Goal: Task Accomplishment & Management: Complete application form

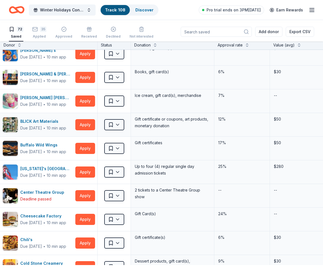
scroll to position [8, 9]
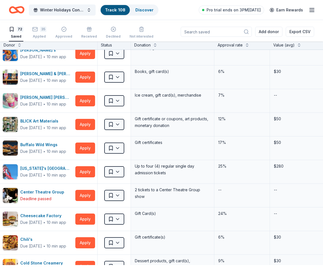
click at [124, 12] on link "Track · 108" at bounding box center [115, 10] width 20 height 5
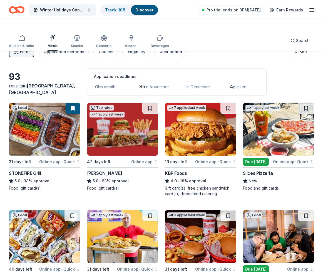
click at [45, 165] on div "Online app • Quick" at bounding box center [59, 161] width 41 height 7
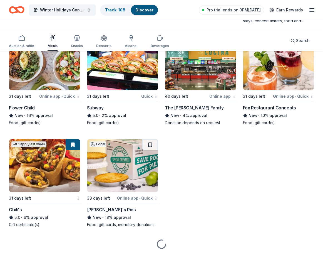
scroll to position [951, 0]
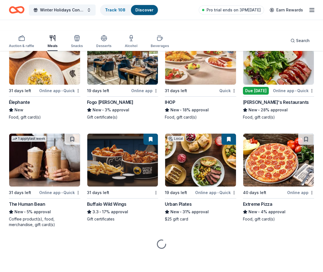
click at [45, 85] on img at bounding box center [44, 58] width 71 height 53
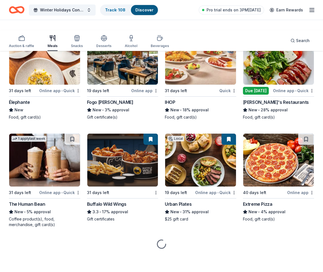
click at [273, 94] on div "Online app • Quick" at bounding box center [293, 90] width 41 height 7
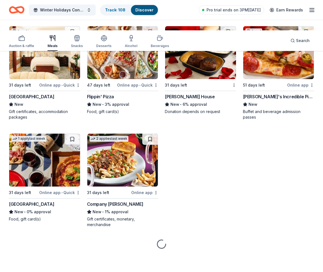
scroll to position [1330, 0]
click at [195, 74] on img at bounding box center [200, 52] width 71 height 53
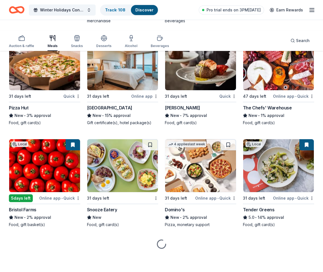
scroll to position [1616, 0]
drag, startPoint x: 303, startPoint y: 99, endPoint x: 298, endPoint y: 99, distance: 5.3
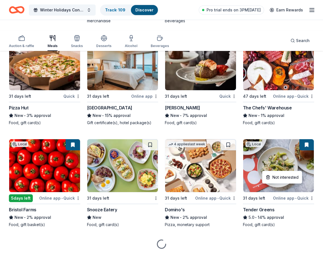
drag, startPoint x: 316, startPoint y: 210, endPoint x: 309, endPoint y: 209, distance: 6.7
click at [80, 88] on div at bounding box center [45, 63] width 72 height 53
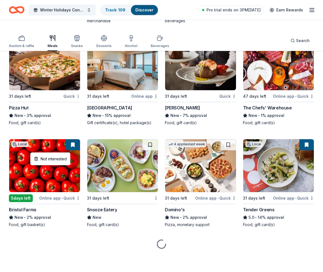
click at [65, 159] on div "Not interested" at bounding box center [50, 159] width 37 height 10
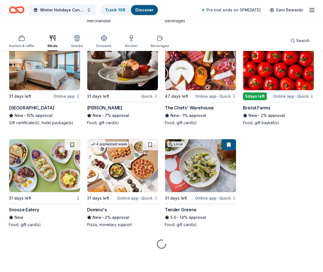
click at [35, 90] on img at bounding box center [44, 63] width 71 height 53
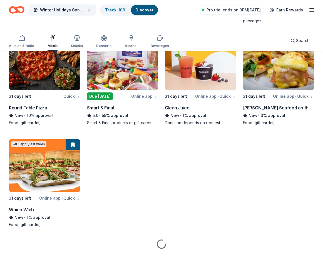
scroll to position [1890, 0]
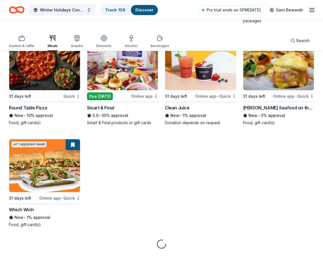
click at [146, 48] on button at bounding box center [151, 42] width 14 height 11
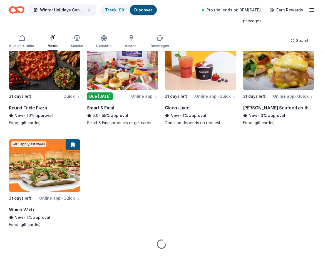
click at [120, 90] on img at bounding box center [122, 63] width 71 height 53
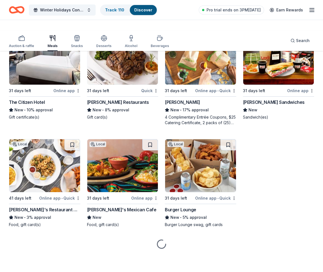
scroll to position [2410, 0]
click at [38, 85] on img at bounding box center [44, 58] width 71 height 53
click at [222, 43] on button at bounding box center [229, 37] width 14 height 11
click at [186, 85] on img at bounding box center [200, 58] width 71 height 53
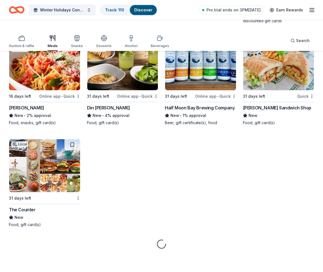
scroll to position [2806, 0]
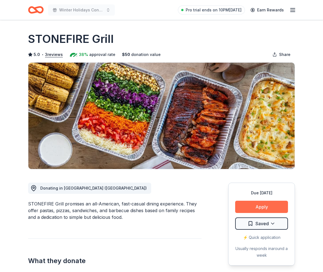
click at [258, 213] on button "Apply" at bounding box center [262, 207] width 53 height 12
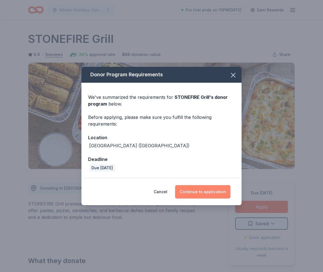
click at [231, 198] on button "Continue to application" at bounding box center [202, 191] width 55 height 13
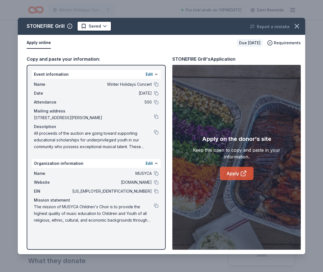
click at [235, 180] on link "Apply" at bounding box center [237, 173] width 34 height 13
click at [112, 33] on html "Winter Holidays Concert Pro trial ends on 10PM, 10/20 Earn Rewards Due in 31 da…" at bounding box center [161, 136] width 323 height 272
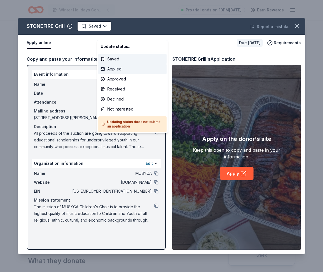
click at [117, 74] on div "Applied" at bounding box center [133, 69] width 68 height 10
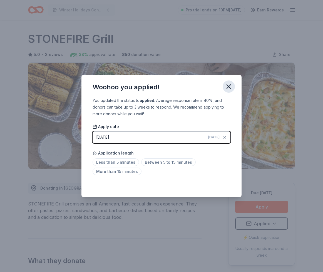
click at [231, 85] on icon "button" at bounding box center [229, 87] width 4 height 4
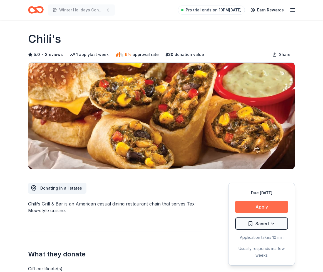
click at [238, 213] on button "Apply" at bounding box center [262, 207] width 53 height 12
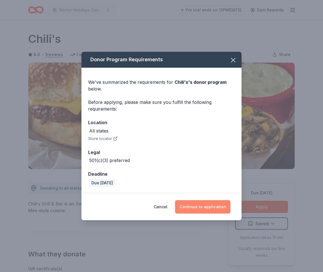
click at [212, 214] on button "Continue to application" at bounding box center [202, 206] width 55 height 13
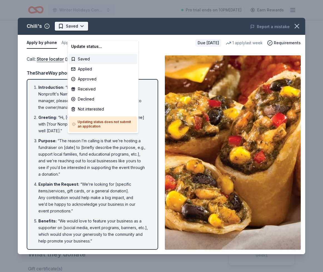
click at [77, 29] on html "Winter Holidays Concert Pro trial ends on 10PM, 10/20 Earn Rewards Due in 31 da…" at bounding box center [161, 136] width 323 height 272
click at [79, 74] on div "Applied" at bounding box center [103, 69] width 68 height 10
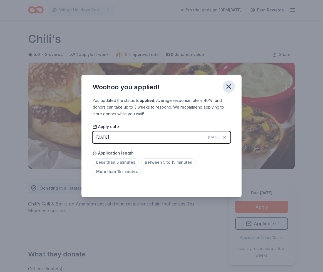
click at [233, 83] on icon "button" at bounding box center [229, 87] width 8 height 8
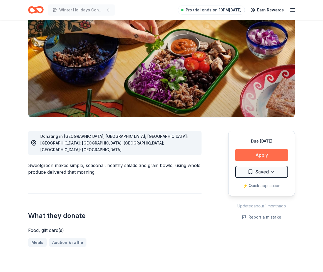
scroll to position [57, 0]
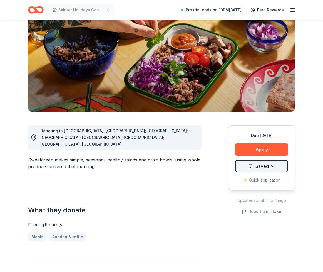
click at [249, 213] on html "Winter Holidays Concert Pro trial ends on 10PM, 10/20 Earn Rewards Due in 31 da…" at bounding box center [161, 79] width 323 height 272
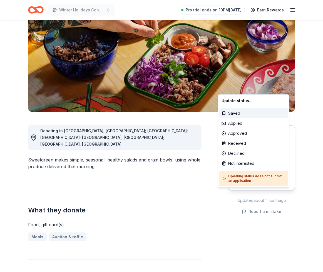
click at [182, 200] on html "Winter Holidays Concert Pro trial ends on 10PM, 10/20 Earn Rewards Due in 31 da…" at bounding box center [161, 79] width 323 height 272
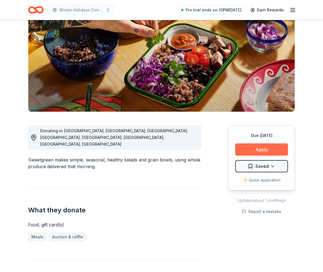
click at [245, 156] on button "Apply" at bounding box center [262, 149] width 53 height 12
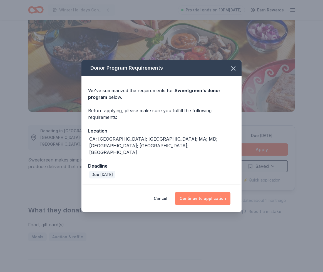
click at [209, 205] on button "Continue to application" at bounding box center [202, 198] width 55 height 13
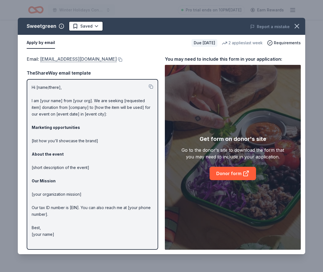
click at [94, 63] on link "community@sweetgreen.com" at bounding box center [78, 58] width 77 height 7
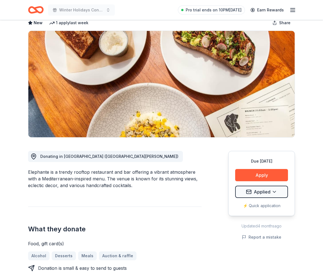
scroll to position [33, 0]
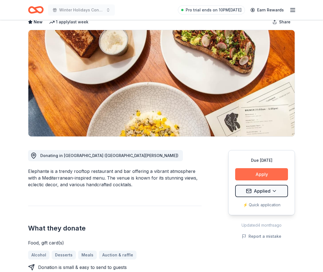
click at [262, 180] on button "Apply" at bounding box center [262, 174] width 53 height 12
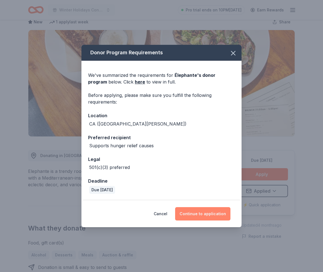
click at [231, 220] on button "Continue to application" at bounding box center [202, 213] width 55 height 13
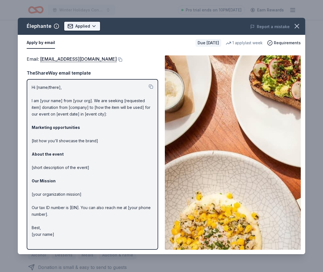
scroll to position [0, 0]
click at [96, 35] on html "Winter Holidays Concert Pro trial ends on 10PM[DATE] Earn Rewards Due [DATE] Sh…" at bounding box center [161, 136] width 323 height 272
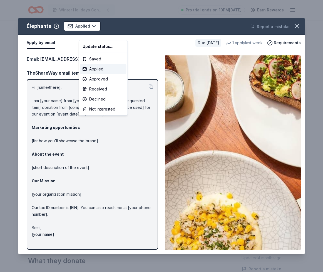
click at [155, 31] on html "Winter Holidays Concert Pro trial ends on 10PM[DATE] Earn Rewards Due [DATE] Sh…" at bounding box center [161, 136] width 323 height 272
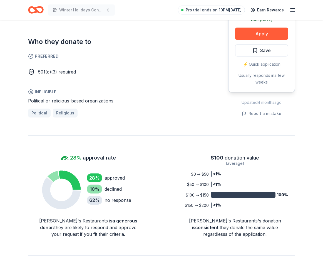
scroll to position [315, 0]
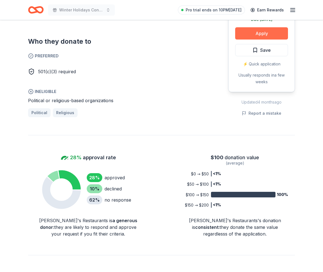
click at [237, 40] on button "Apply" at bounding box center [262, 33] width 53 height 12
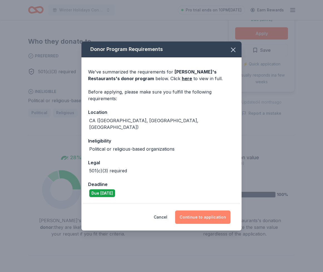
click at [231, 224] on button "Continue to application" at bounding box center [202, 216] width 55 height 13
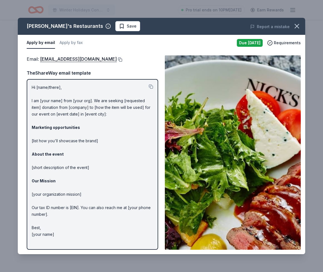
click at [122, 62] on button at bounding box center [120, 59] width 6 height 4
click at [293, 30] on icon "button" at bounding box center [297, 26] width 8 height 8
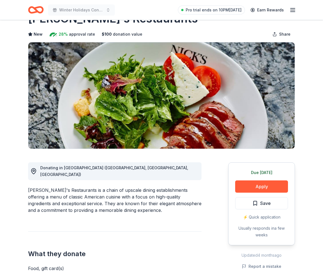
scroll to position [0, 0]
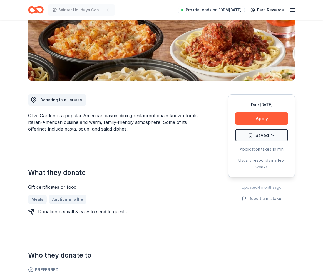
scroll to position [93, 0]
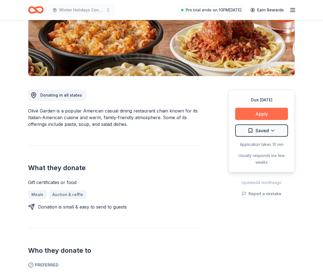
click at [244, 120] on button "Apply" at bounding box center [262, 114] width 53 height 12
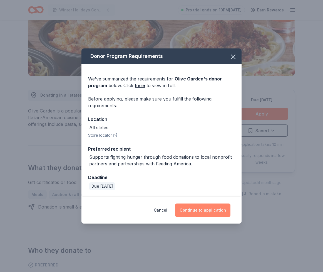
click at [211, 217] on button "Continue to application" at bounding box center [202, 210] width 55 height 13
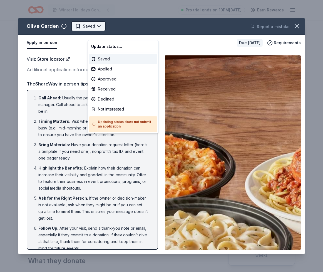
click at [95, 33] on html "Winter Holidays Concert Pro trial ends on 10PM, 10/20 Earn Rewards Due in 31 da…" at bounding box center [161, 136] width 323 height 272
click at [96, 74] on div "Applied" at bounding box center [123, 69] width 68 height 10
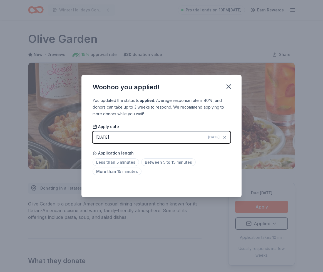
drag, startPoint x: 245, startPoint y: 73, endPoint x: 232, endPoint y: 68, distance: 13.5
click at [231, 85] on icon "button" at bounding box center [229, 87] width 4 height 4
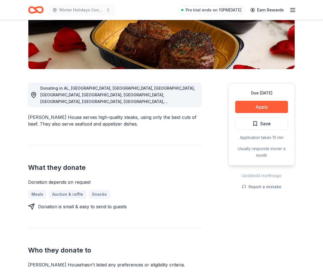
scroll to position [102, 0]
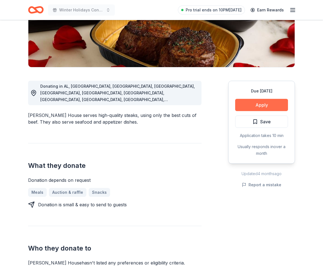
click at [246, 111] on button "Apply" at bounding box center [262, 105] width 53 height 12
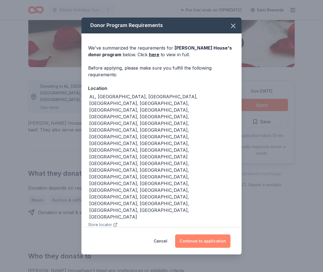
drag, startPoint x: 212, startPoint y: 218, endPoint x: 209, endPoint y: 217, distance: 2.9
click at [212, 234] on button "Continue to application" at bounding box center [202, 240] width 55 height 13
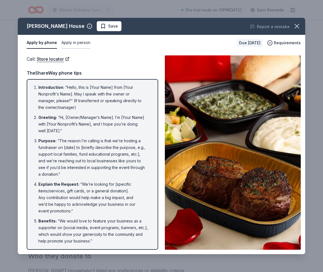
click at [90, 49] on button "Apply in person" at bounding box center [76, 43] width 29 height 12
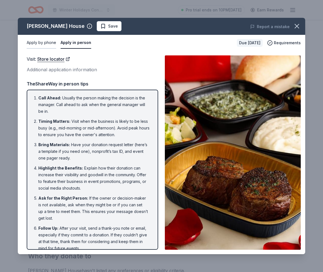
click at [45, 49] on button "Apply by phone" at bounding box center [42, 43] width 30 height 12
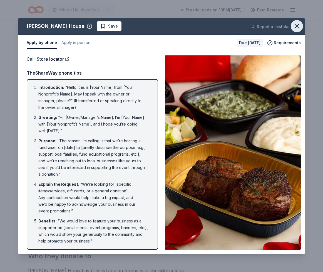
click at [295, 28] on icon "button" at bounding box center [297, 26] width 4 height 4
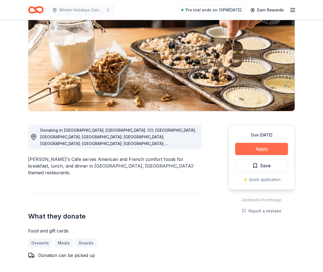
scroll to position [60, 0]
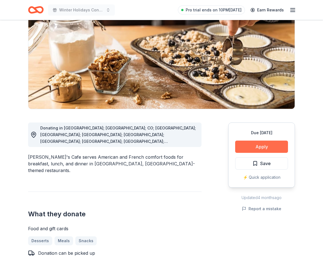
click at [261, 153] on button "Apply" at bounding box center [262, 147] width 53 height 12
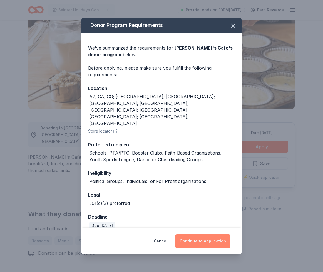
click at [212, 238] on button "Continue to application" at bounding box center [202, 240] width 55 height 13
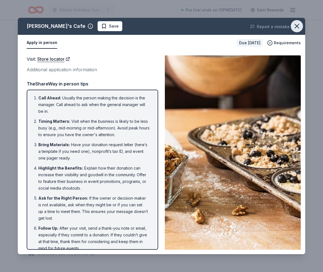
click at [293, 30] on icon "button" at bounding box center [297, 26] width 8 height 8
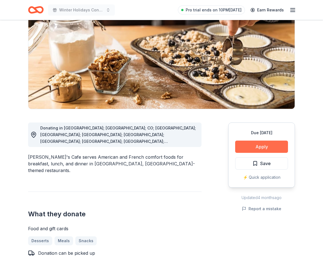
click at [249, 153] on button "Apply" at bounding box center [262, 147] width 53 height 12
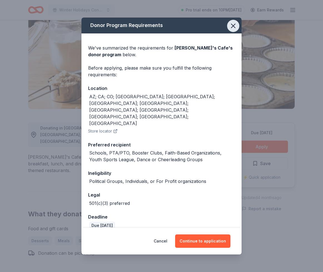
click at [236, 28] on icon "button" at bounding box center [234, 26] width 4 height 4
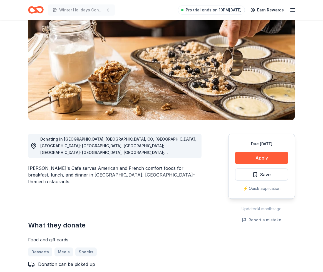
scroll to position [0, 0]
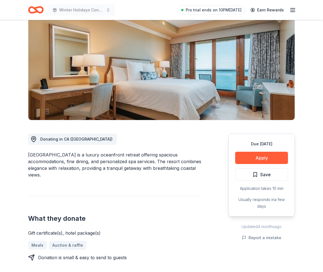
scroll to position [50, 0]
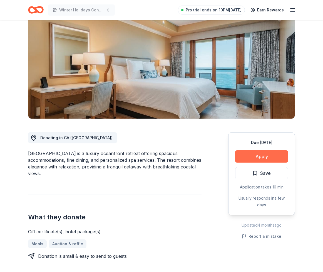
click at [236, 163] on button "Apply" at bounding box center [262, 156] width 53 height 12
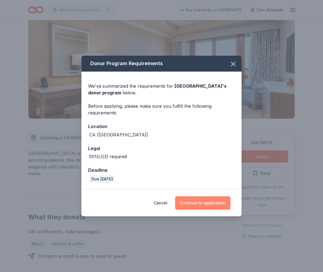
click at [215, 210] on button "Continue to application" at bounding box center [202, 202] width 55 height 13
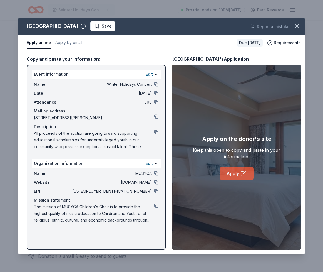
click at [221, 178] on link "Apply" at bounding box center [237, 173] width 34 height 13
click at [112, 30] on span "Save" at bounding box center [103, 26] width 18 height 7
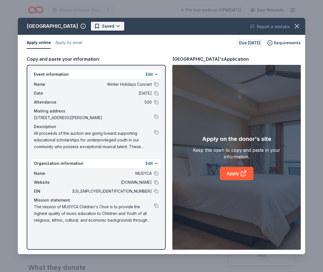
click at [152, 38] on html "Winter Holidays Concert Pro trial ends on 10PM, 10/20 Earn Rewards Due in 31 da…" at bounding box center [161, 136] width 323 height 272
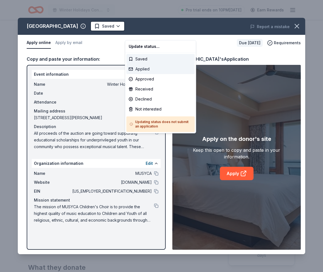
click at [140, 74] on div "Applied" at bounding box center [161, 69] width 68 height 10
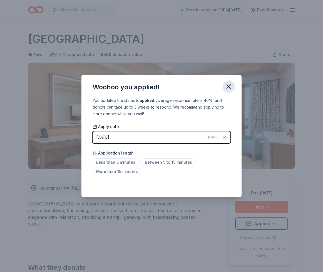
click at [233, 83] on icon "button" at bounding box center [229, 87] width 8 height 8
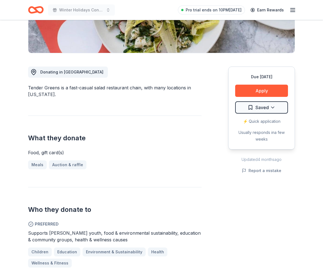
scroll to position [138, 0]
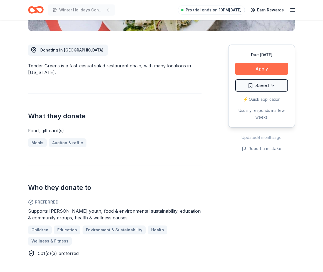
click at [236, 75] on button "Apply" at bounding box center [262, 69] width 53 height 12
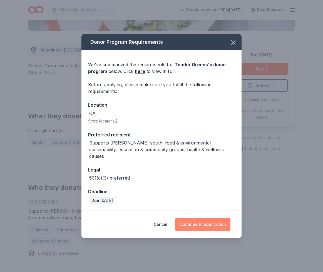
click at [213, 231] on button "Continue to application" at bounding box center [202, 224] width 55 height 13
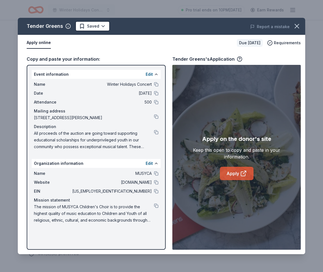
click at [231, 180] on link "Apply" at bounding box center [237, 173] width 34 height 13
click at [295, 28] on icon "button" at bounding box center [297, 26] width 4 height 4
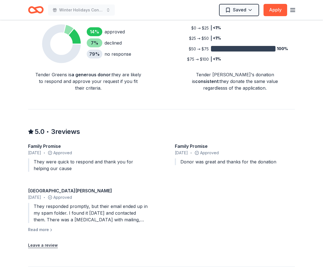
scroll to position [425, 0]
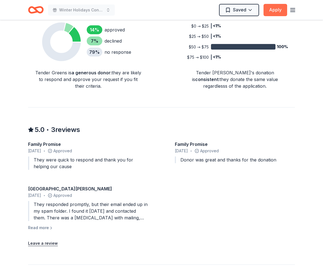
click at [271, 10] on button "Apply" at bounding box center [276, 10] width 24 height 12
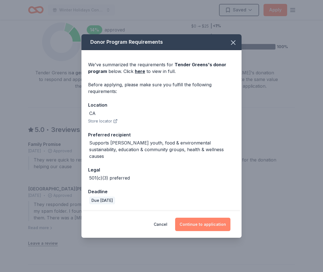
click at [204, 231] on button "Continue to application" at bounding box center [202, 224] width 55 height 13
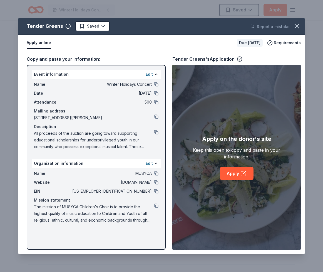
click at [237, 150] on div "Keep this open to copy and paste in your information." at bounding box center [236, 153] width 103 height 13
click at [242, 180] on link "Apply" at bounding box center [237, 173] width 34 height 13
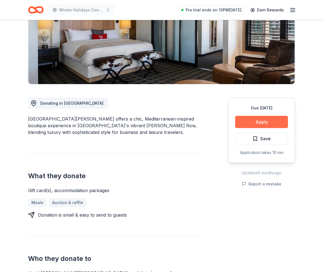
scroll to position [86, 0]
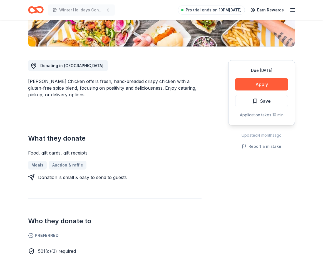
scroll to position [123, 0]
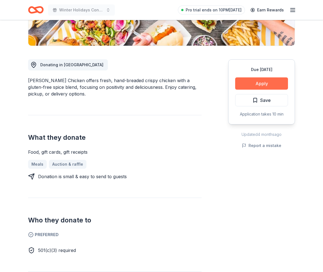
click at [246, 90] on button "Apply" at bounding box center [262, 83] width 53 height 12
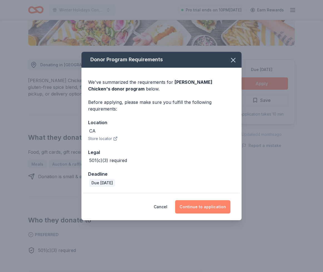
click at [211, 214] on button "Continue to application" at bounding box center [202, 206] width 55 height 13
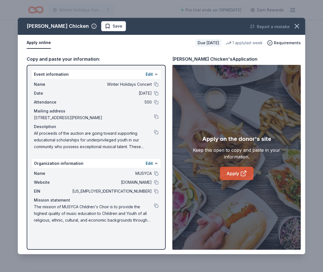
click at [233, 180] on link "Apply" at bounding box center [237, 173] width 34 height 13
click at [116, 30] on span "Save" at bounding box center [118, 26] width 10 height 7
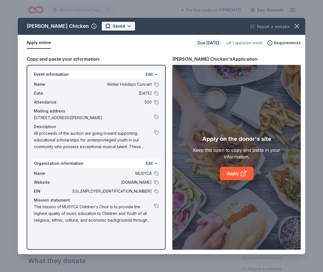
click at [114, 36] on html "Winter Holidays Concert Pro trial ends on 10PM[DATE] Earn Rewards Due [DATE] Sh…" at bounding box center [161, 136] width 323 height 272
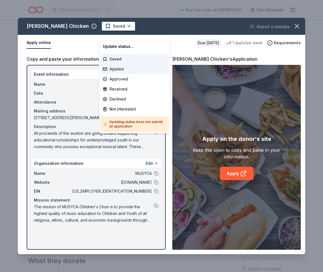
click at [113, 74] on div "Applied" at bounding box center [135, 69] width 68 height 10
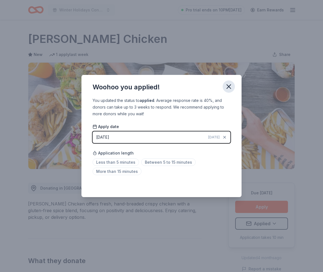
click at [233, 83] on icon "button" at bounding box center [229, 87] width 8 height 8
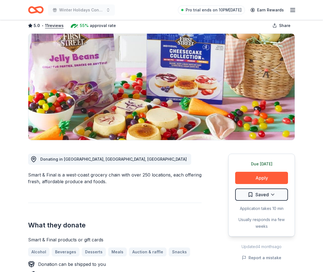
scroll to position [31, 0]
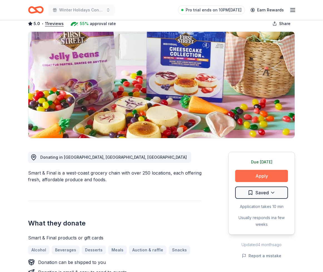
click at [247, 182] on button "Apply" at bounding box center [262, 176] width 53 height 12
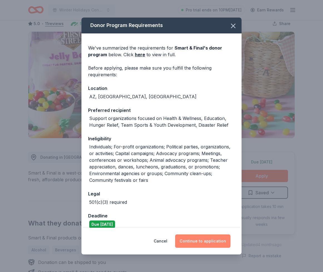
click at [219, 234] on button "Continue to application" at bounding box center [202, 240] width 55 height 13
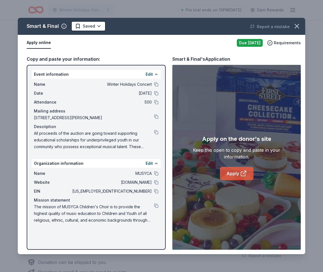
click at [239, 180] on link "Apply" at bounding box center [237, 173] width 34 height 13
click at [295, 28] on icon "button" at bounding box center [297, 26] width 4 height 4
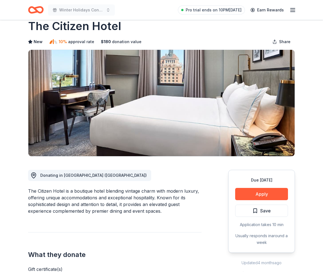
scroll to position [13, 0]
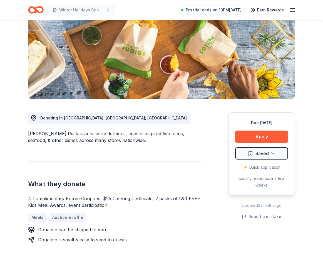
scroll to position [76, 0]
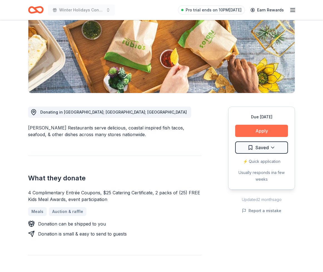
click at [251, 137] on button "Apply" at bounding box center [262, 131] width 53 height 12
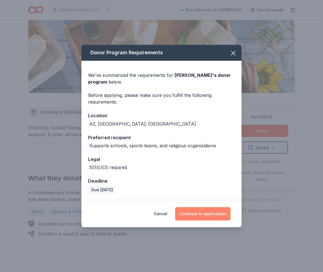
click at [223, 220] on button "Continue to application" at bounding box center [202, 213] width 55 height 13
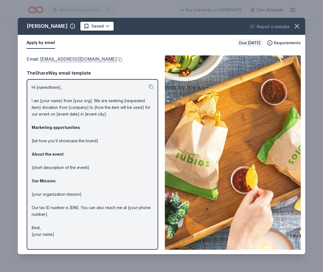
click at [52, 63] on link "[EMAIL_ADDRESS][DOMAIN_NAME]" at bounding box center [78, 58] width 77 height 7
